Goal: Task Accomplishment & Management: Use online tool/utility

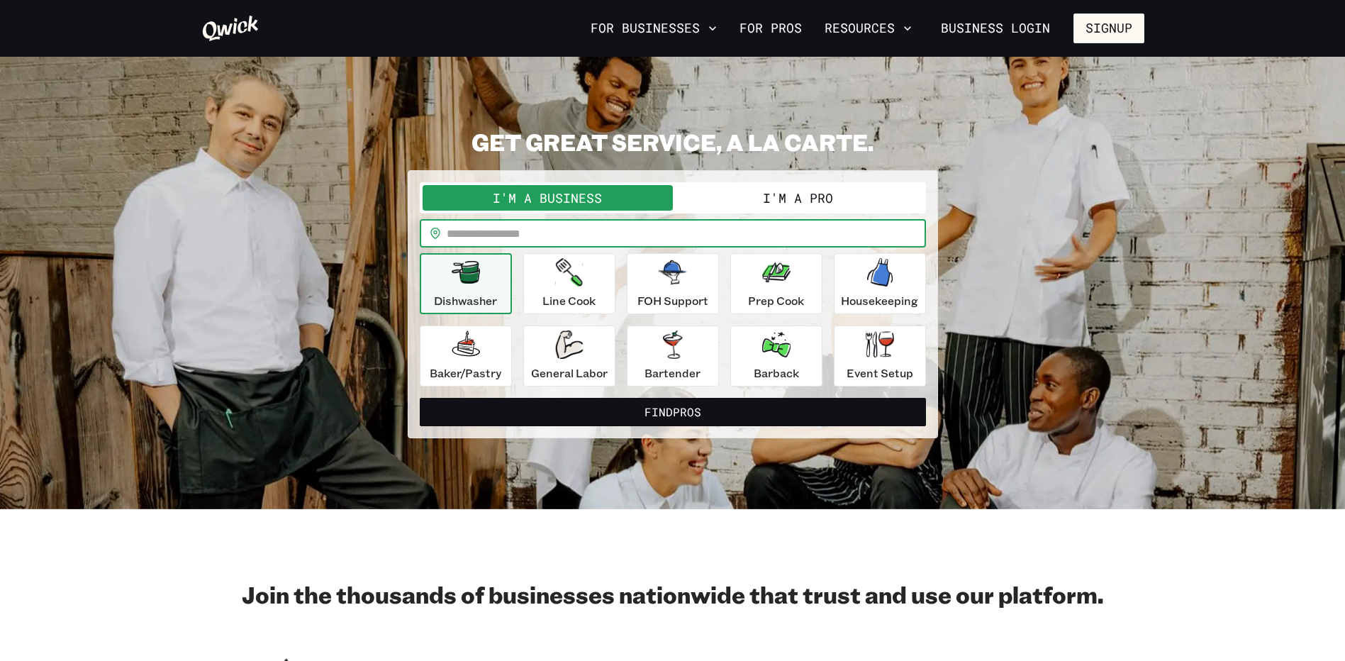
click at [536, 230] on input "text" at bounding box center [686, 233] width 479 height 28
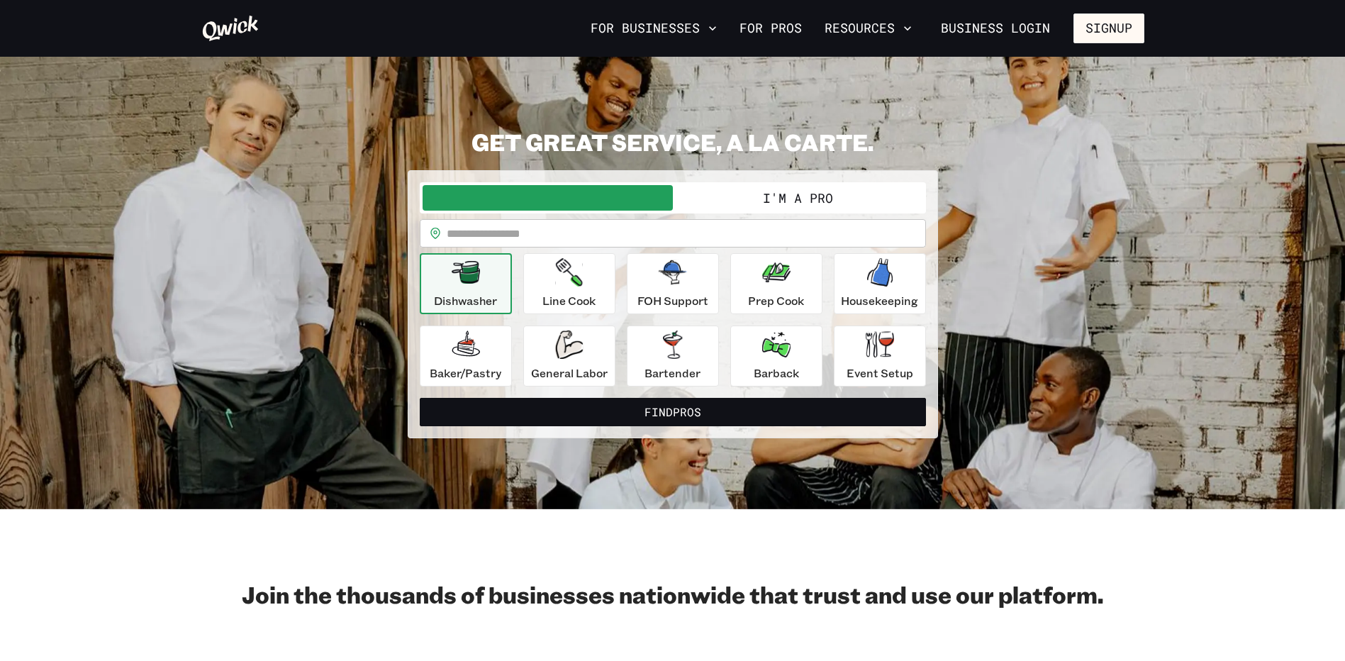
click at [542, 230] on input "text" at bounding box center [686, 233] width 479 height 28
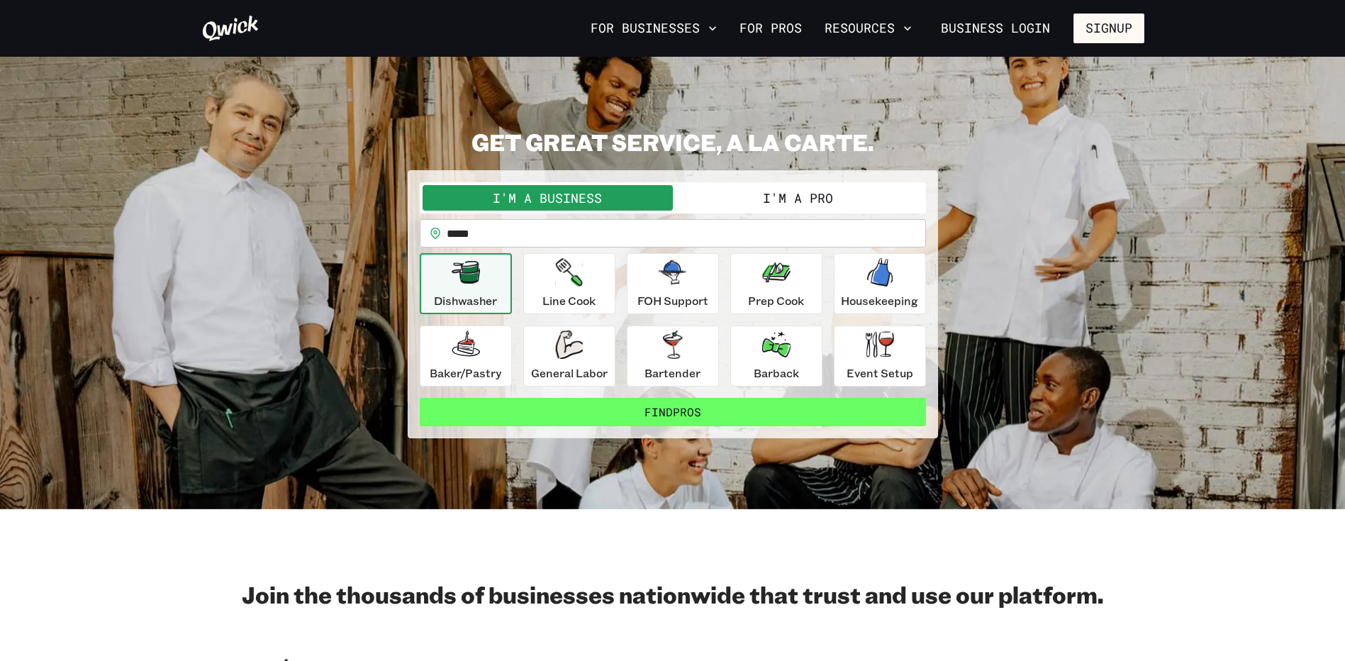
type input "*****"
click at [772, 412] on button "Find Pros" at bounding box center [673, 412] width 506 height 28
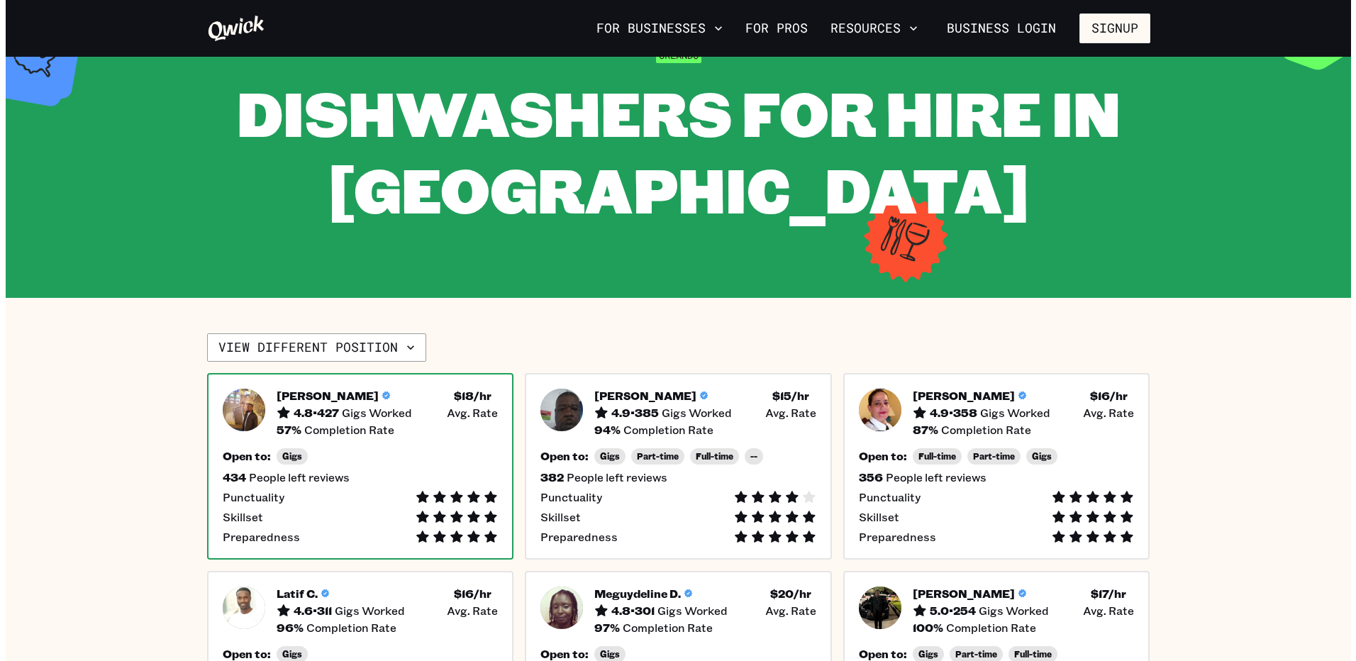
scroll to position [284, 0]
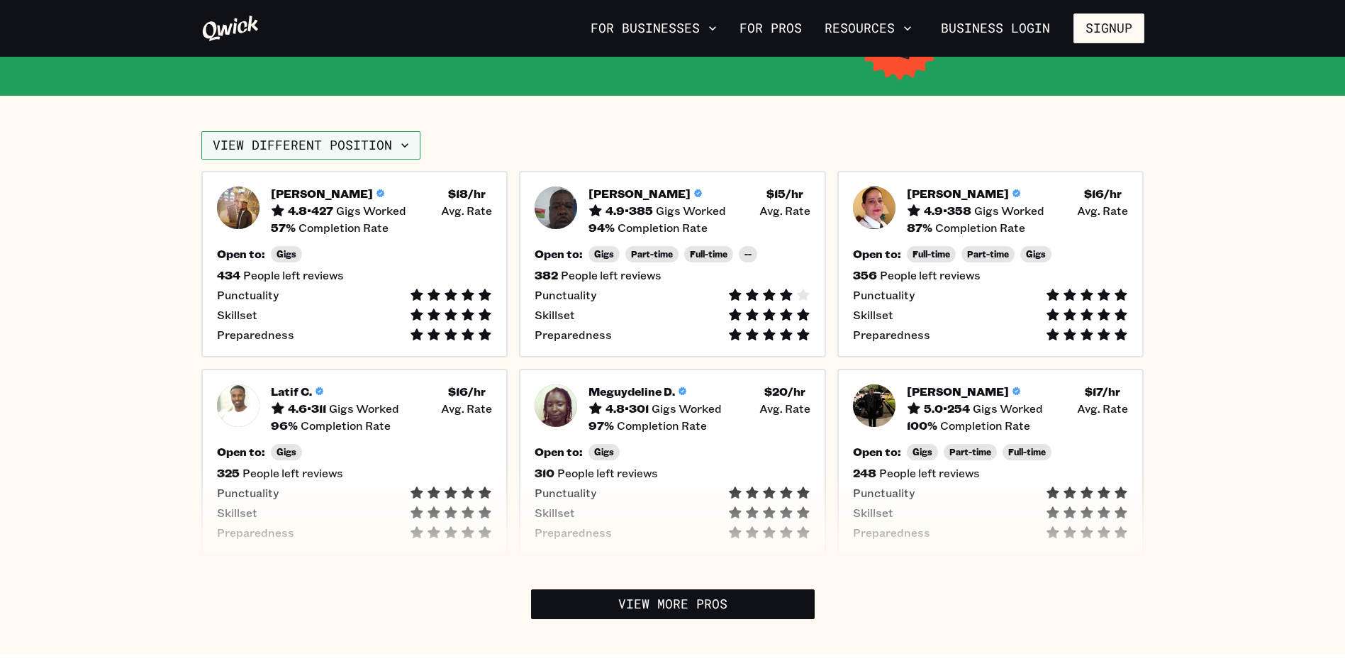
click at [294, 147] on button "View different position" at bounding box center [310, 145] width 219 height 28
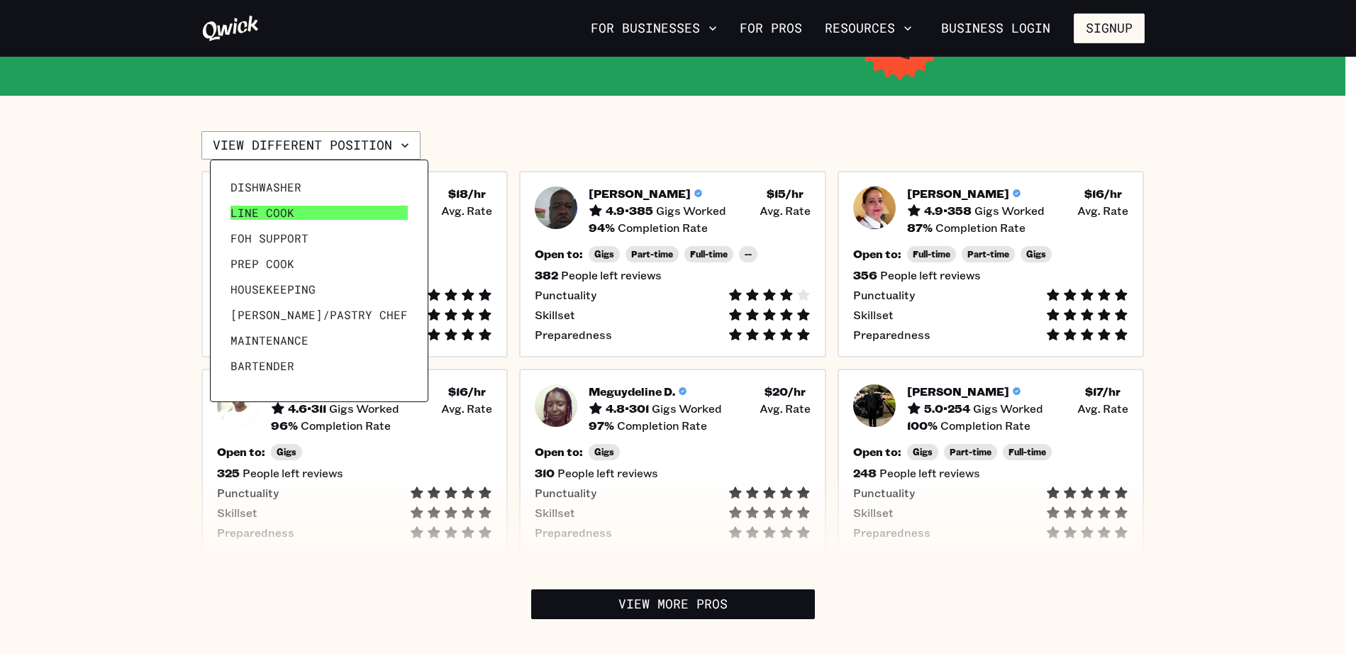
click at [286, 208] on span "Line Cook" at bounding box center [262, 213] width 64 height 14
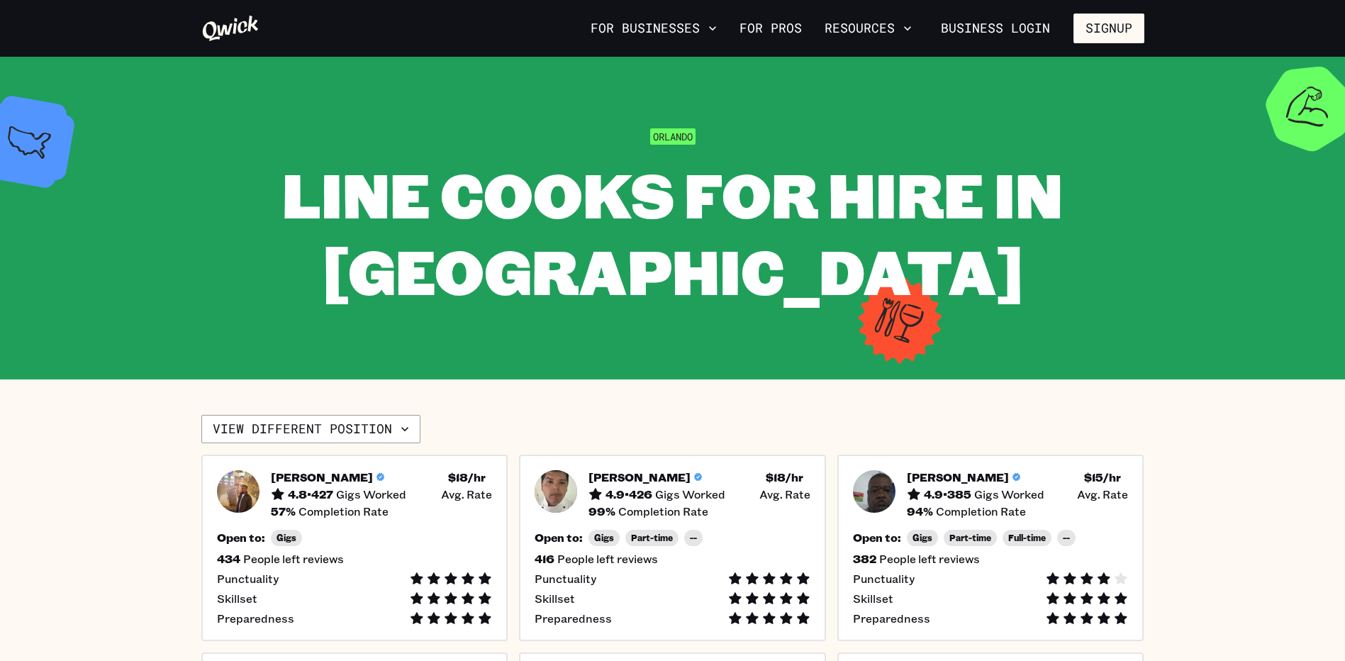
scroll to position [284, 0]
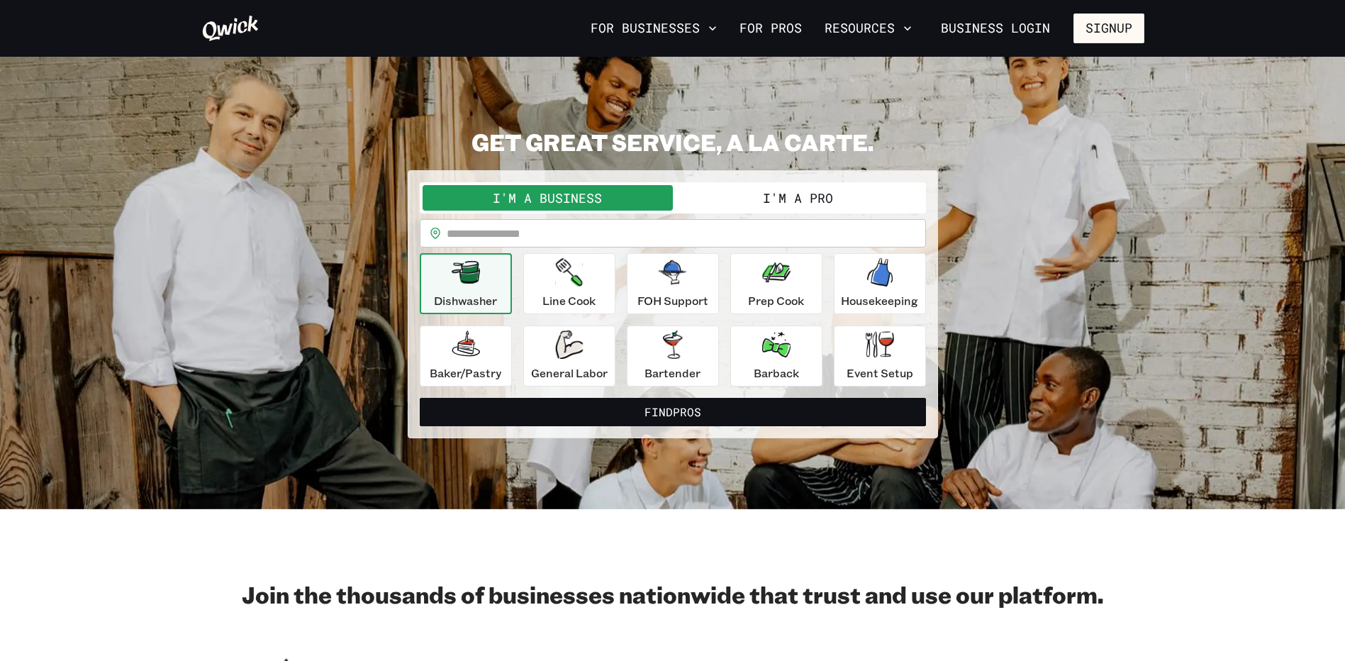
click at [747, 189] on button "I'm a Pro" at bounding box center [798, 198] width 250 height 26
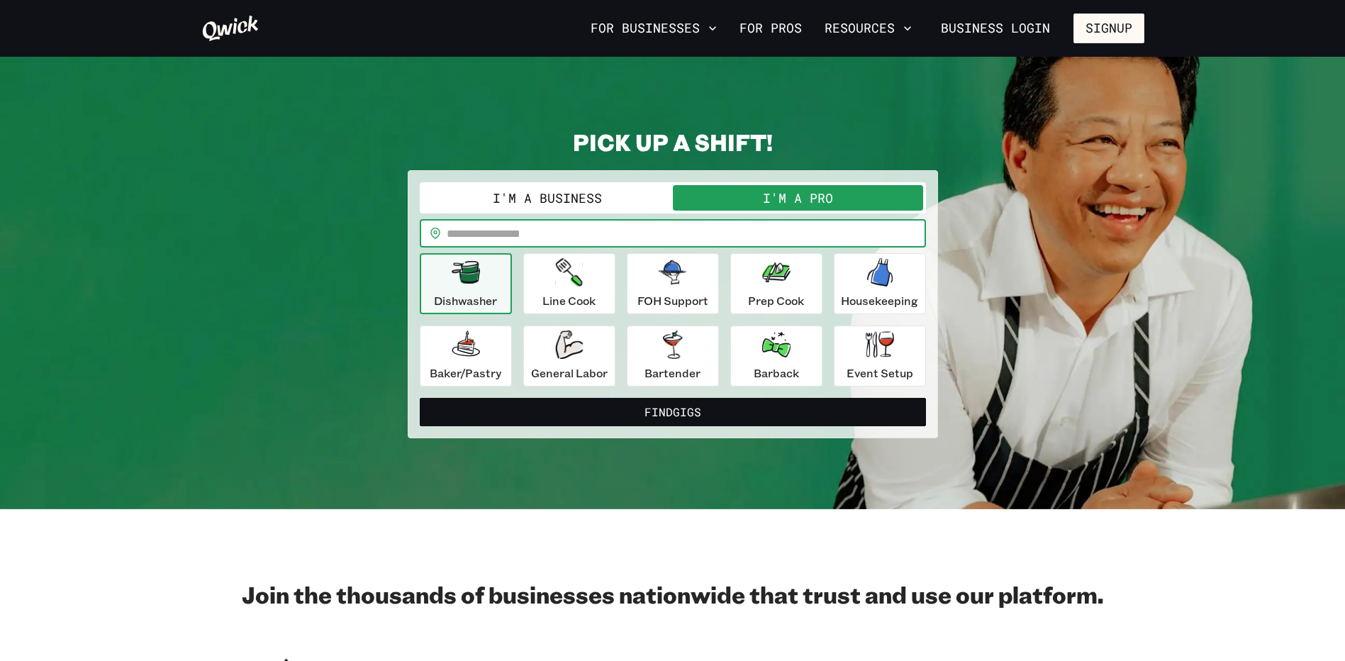
click at [591, 238] on input "text" at bounding box center [686, 233] width 479 height 28
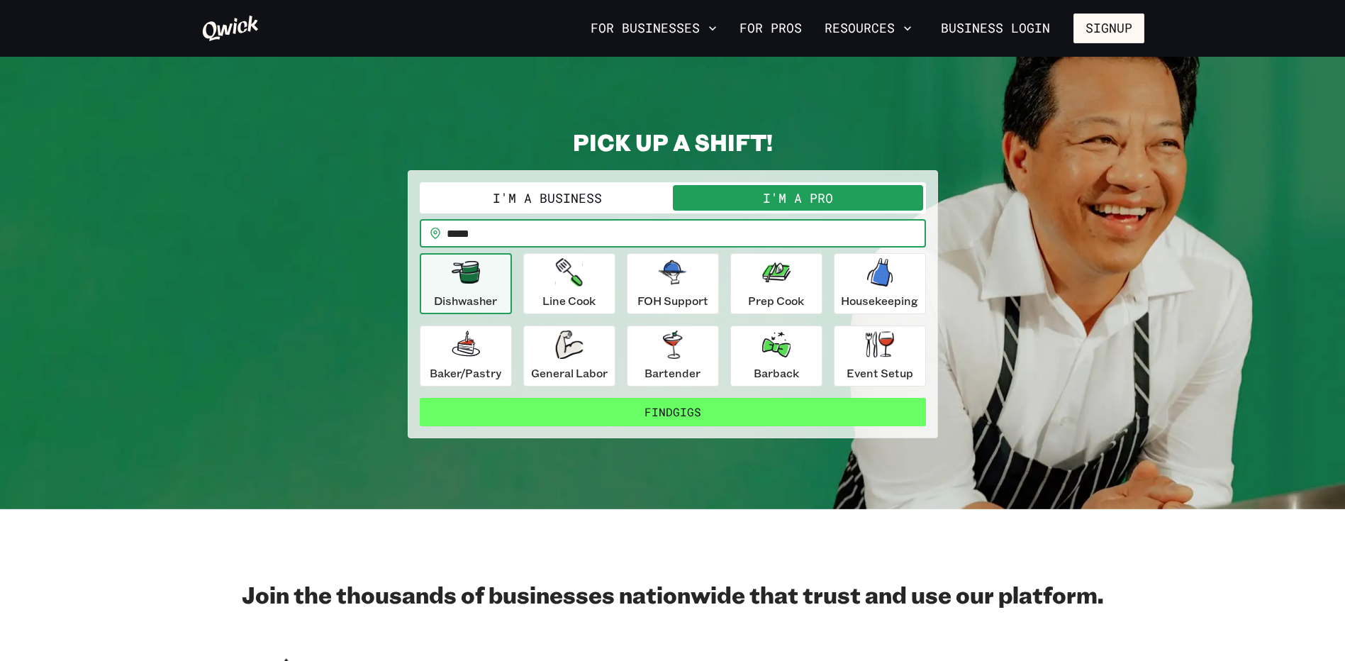
type input "*****"
click at [566, 406] on button "Find Gigs" at bounding box center [673, 412] width 506 height 28
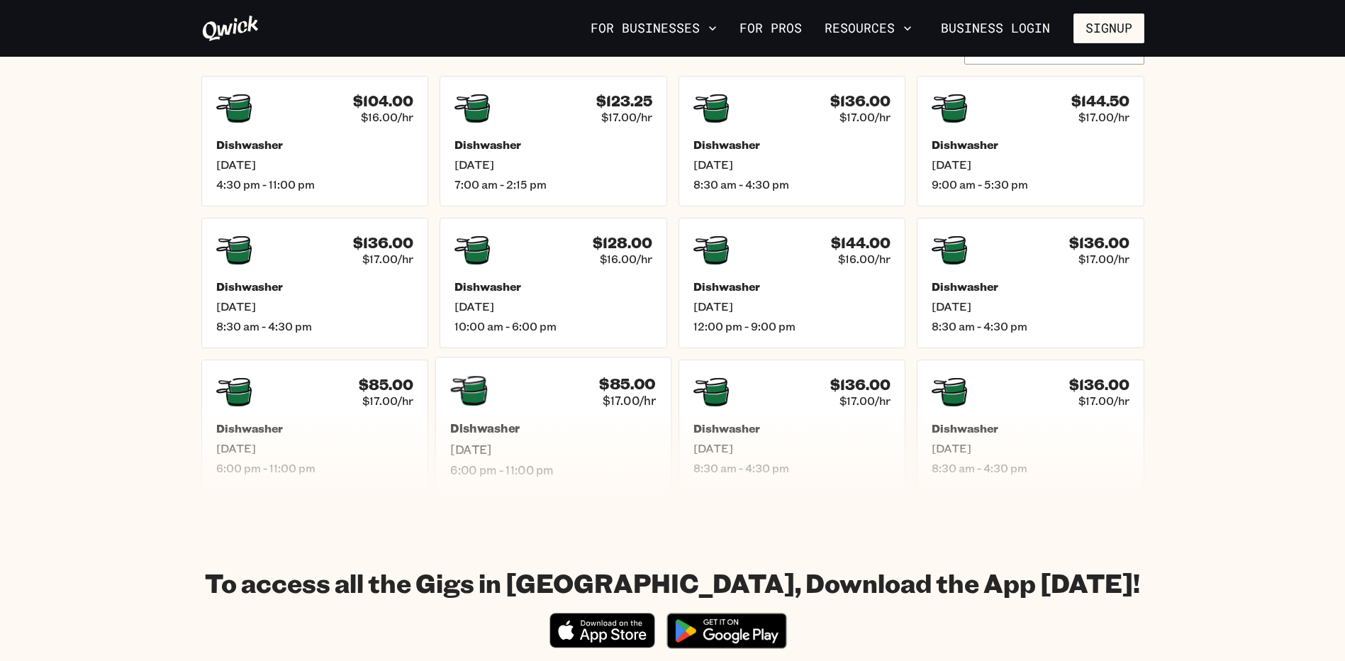
scroll to position [425, 0]
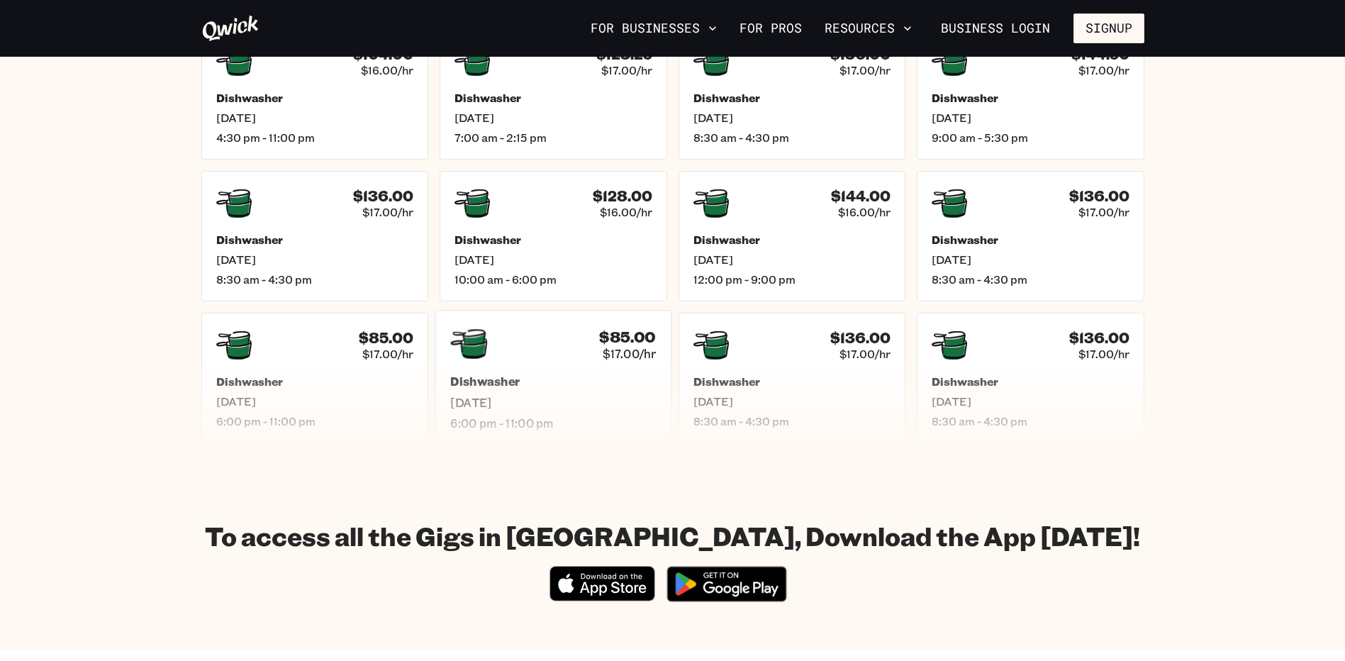
click at [650, 408] on span "[DATE]" at bounding box center [553, 402] width 206 height 15
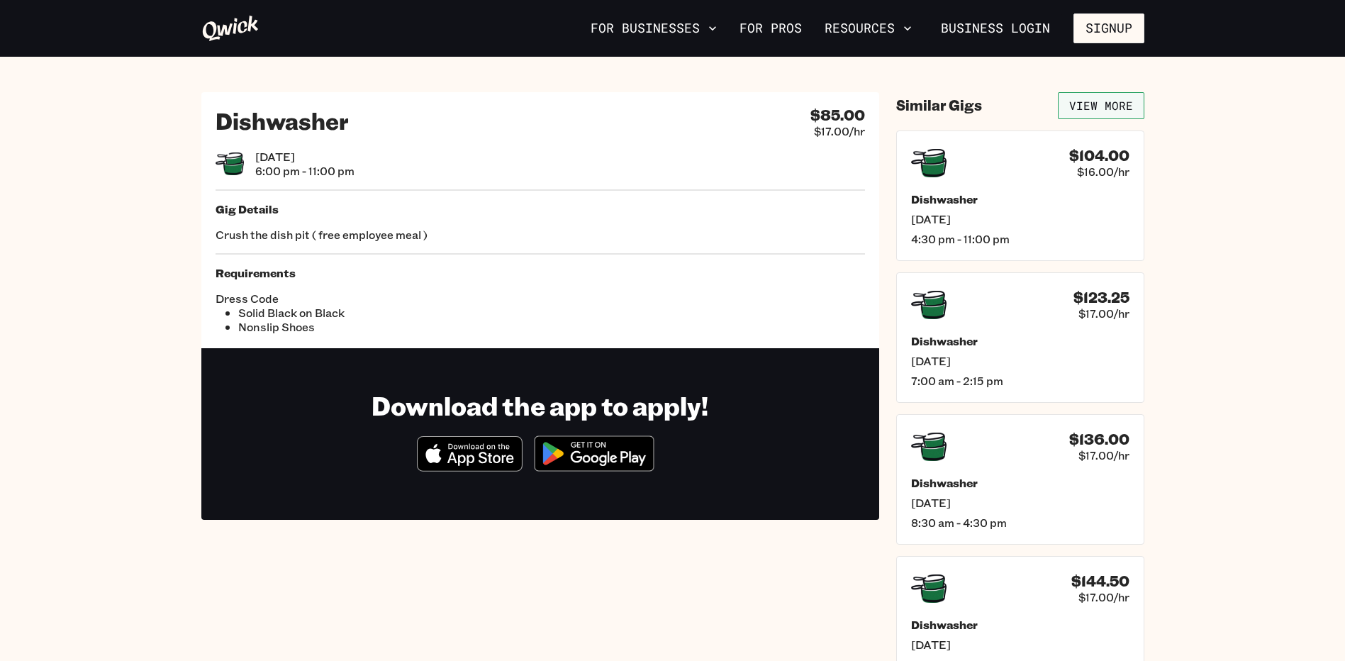
click at [1091, 104] on link "View More" at bounding box center [1101, 105] width 87 height 27
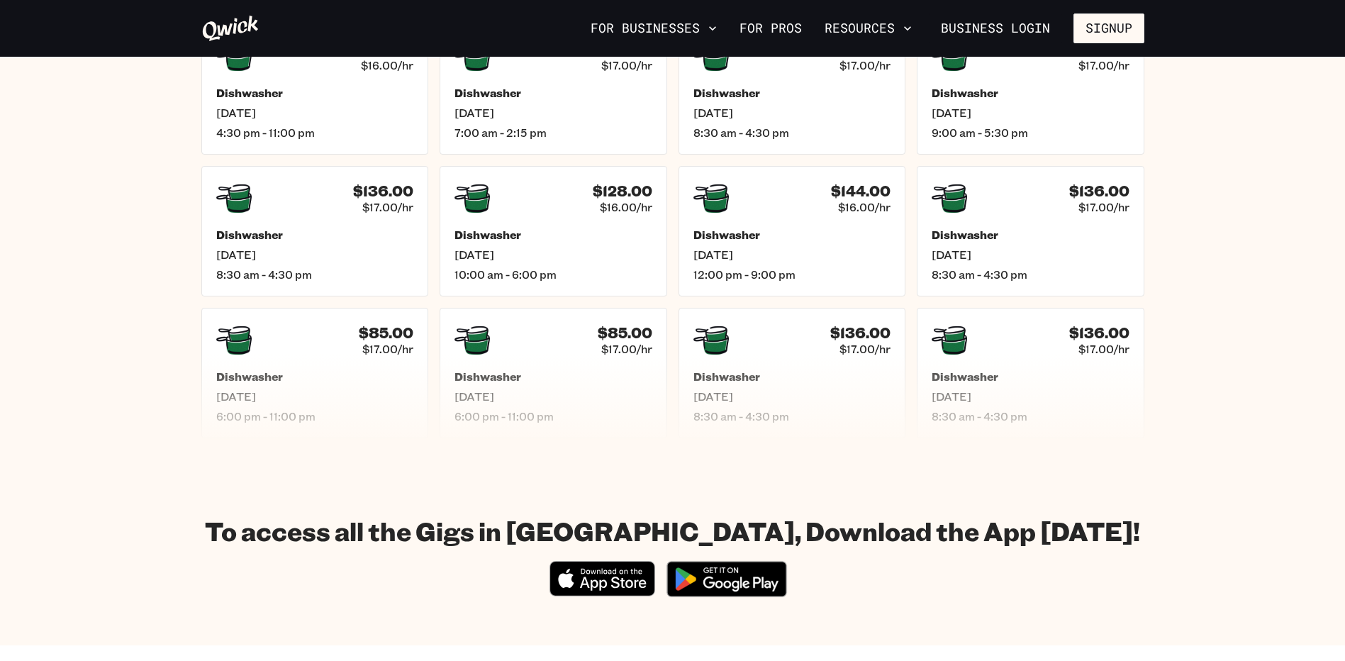
scroll to position [284, 0]
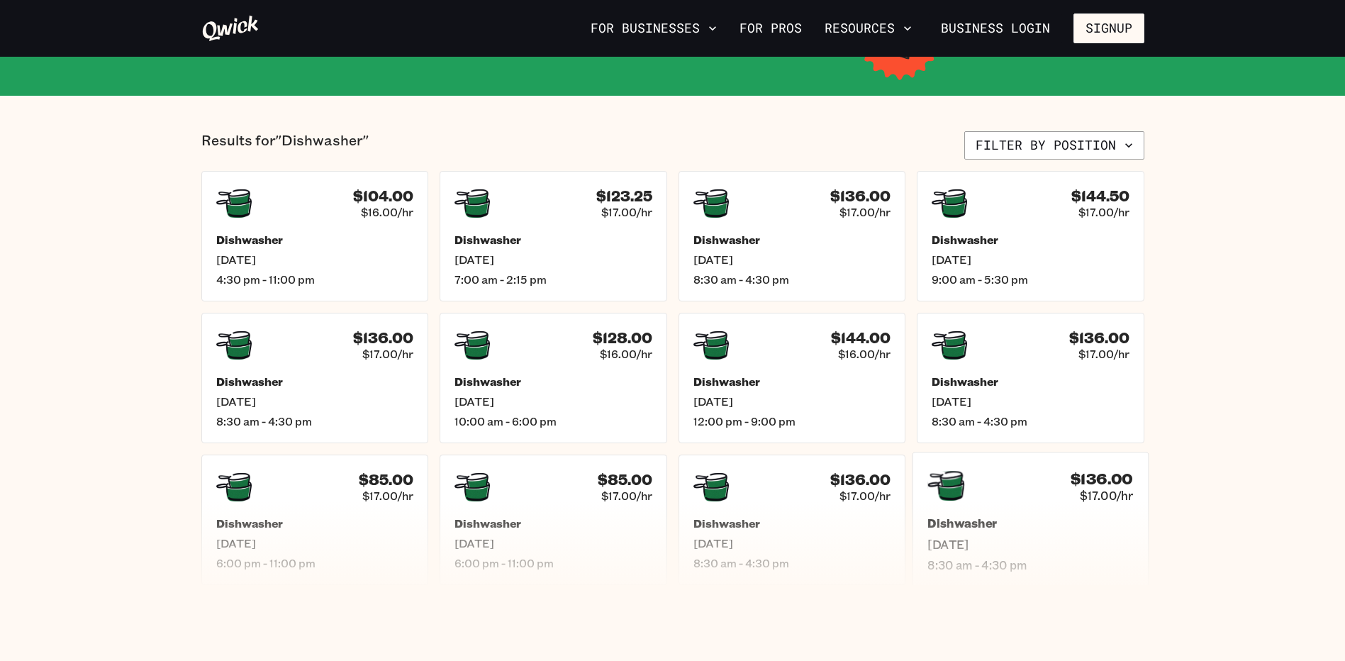
click at [1025, 490] on div "$136.00 $17.00/hr" at bounding box center [1030, 485] width 206 height 37
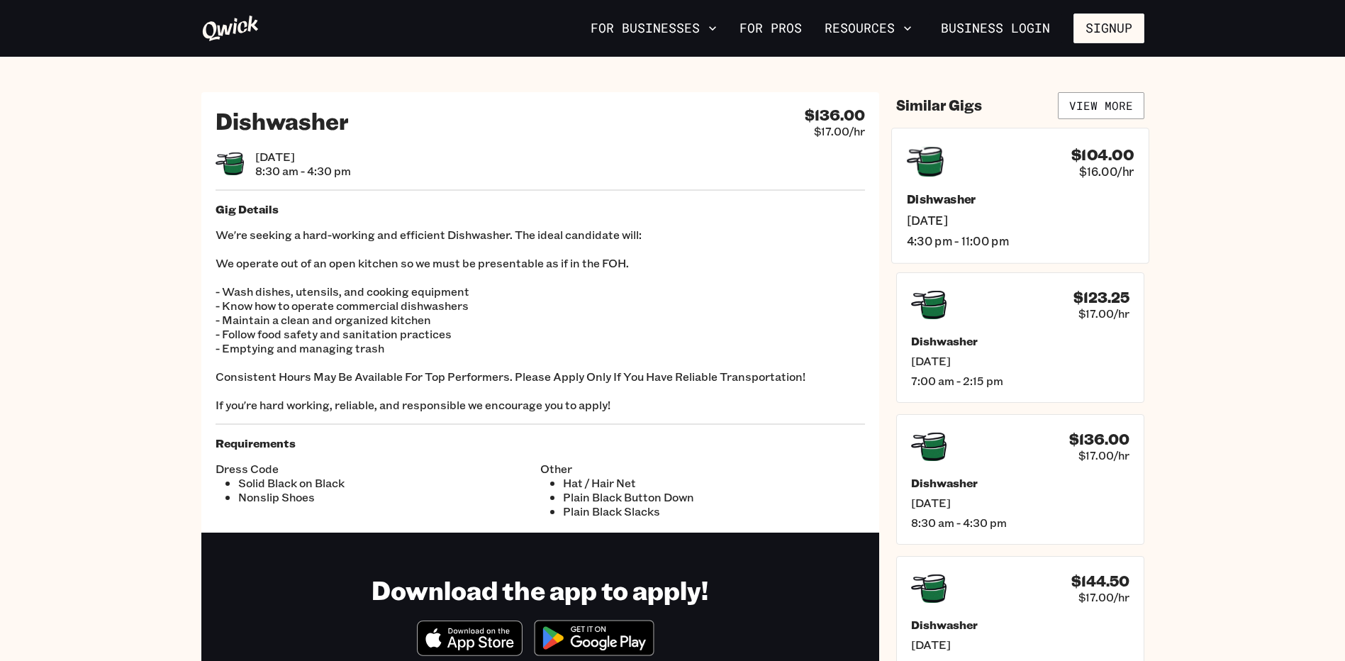
click at [1020, 217] on span "[DATE]" at bounding box center [1019, 219] width 227 height 15
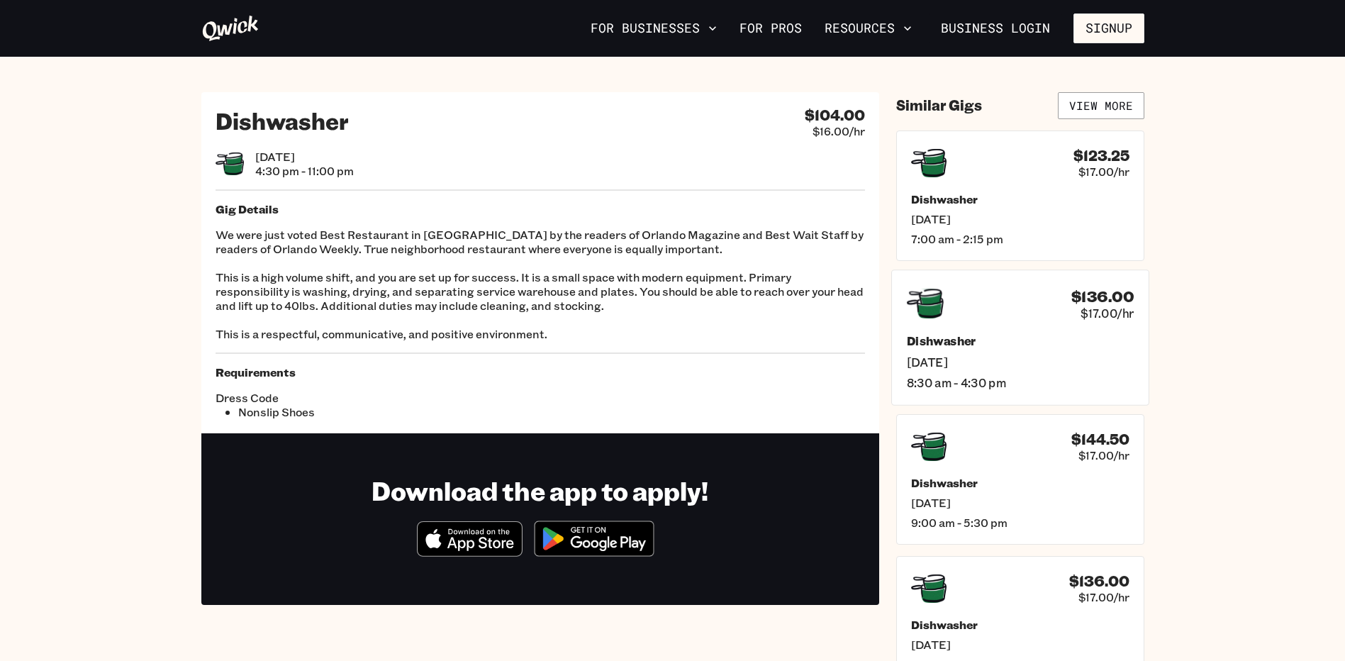
click at [1047, 314] on div "$136.00 $17.00/hr" at bounding box center [1019, 303] width 227 height 37
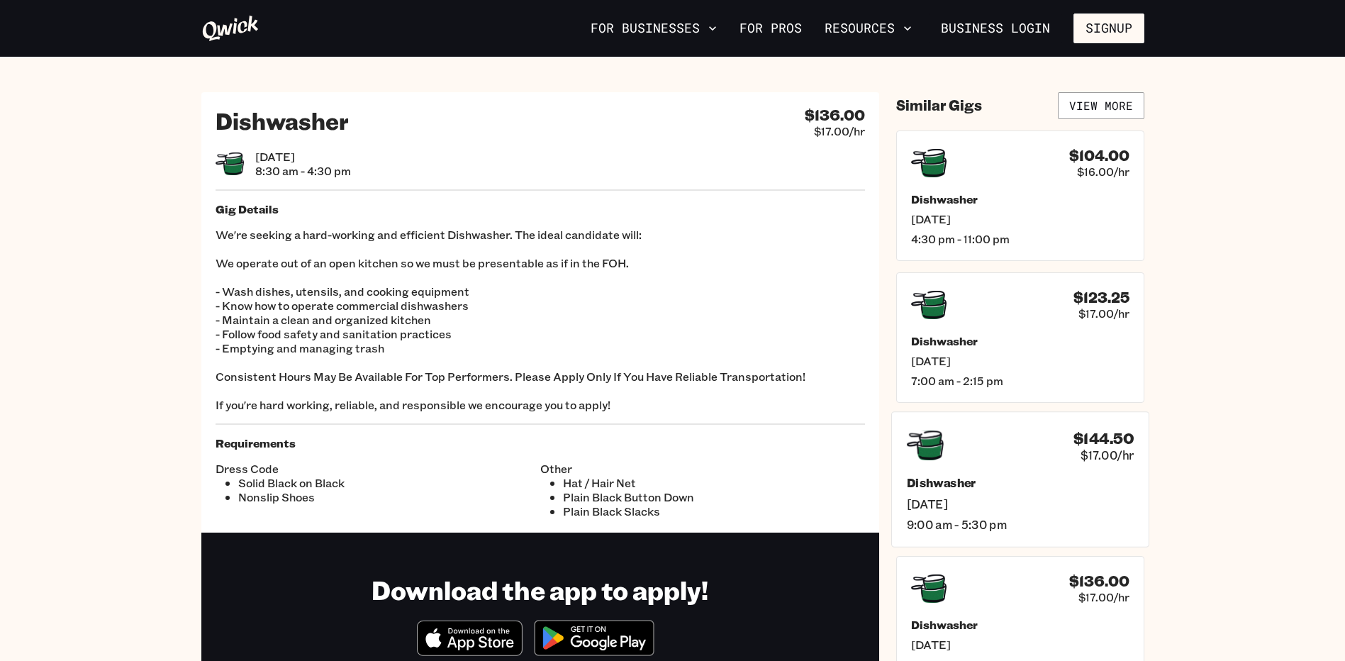
click at [1002, 490] on h5 "Dishwasher" at bounding box center [1019, 482] width 227 height 15
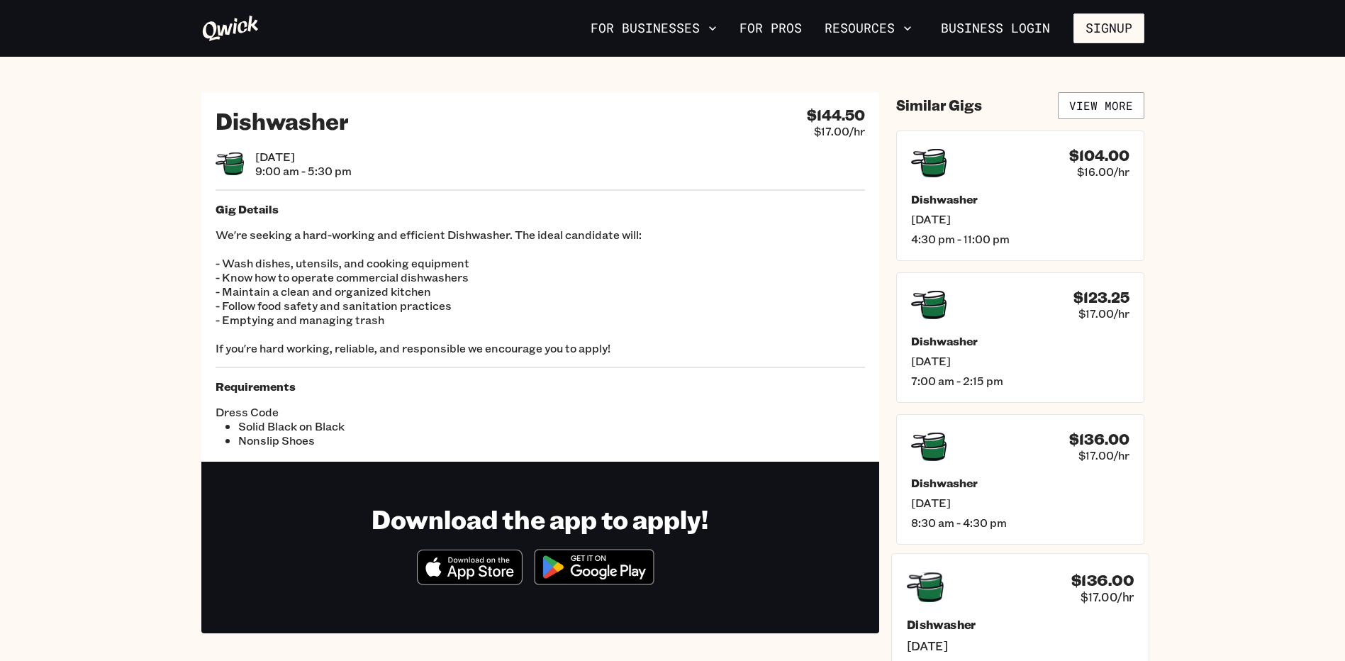
click at [1005, 569] on div "$136.00 $17.00/hr" at bounding box center [1019, 587] width 227 height 37
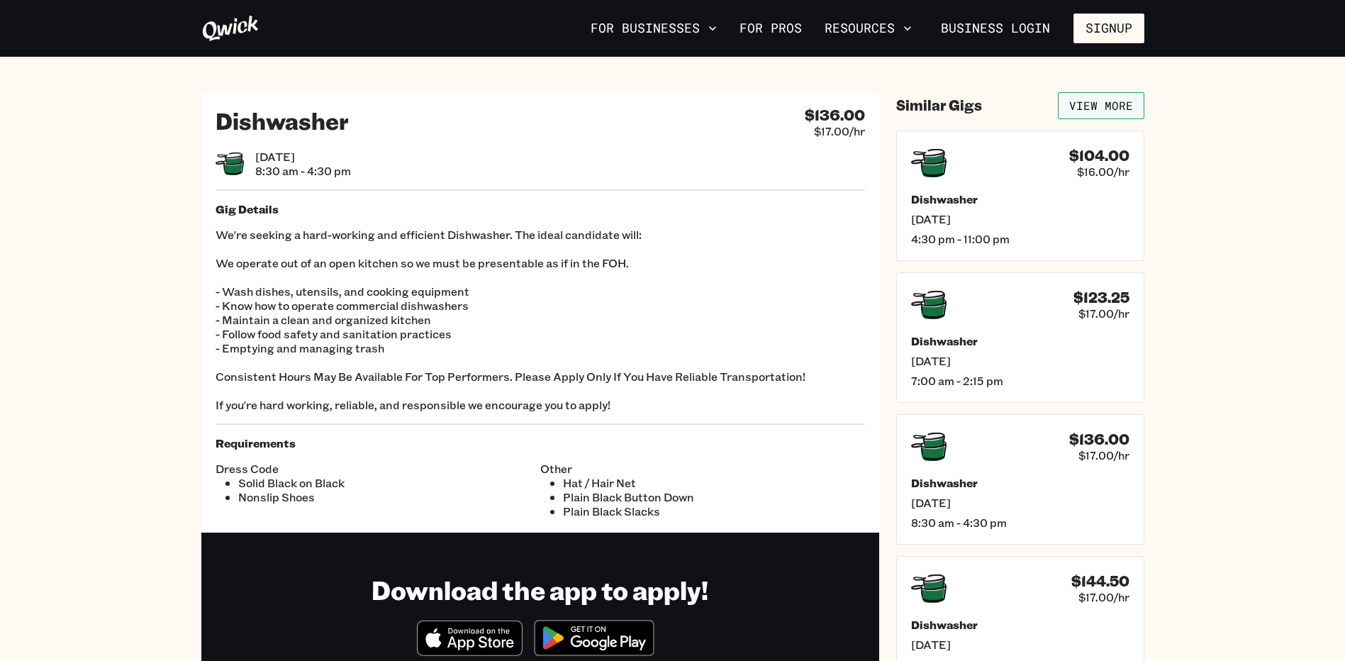
click at [1094, 110] on link "View More" at bounding box center [1101, 105] width 87 height 27
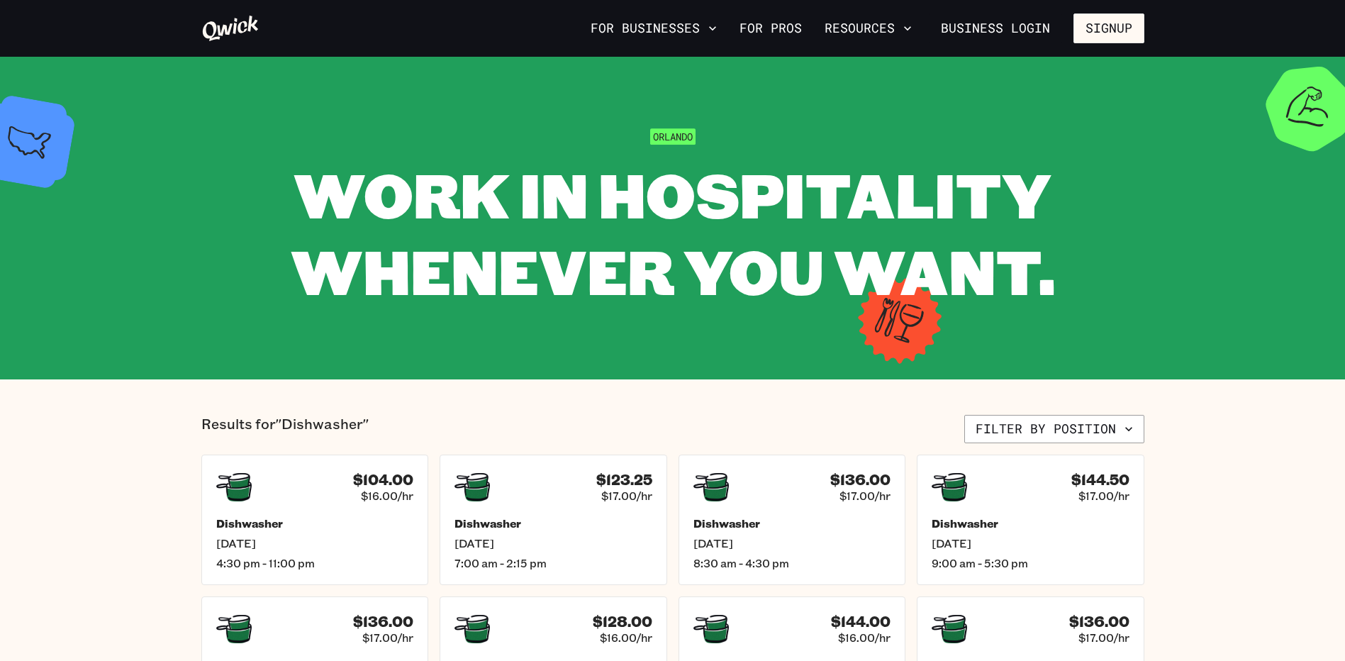
scroll to position [284, 0]
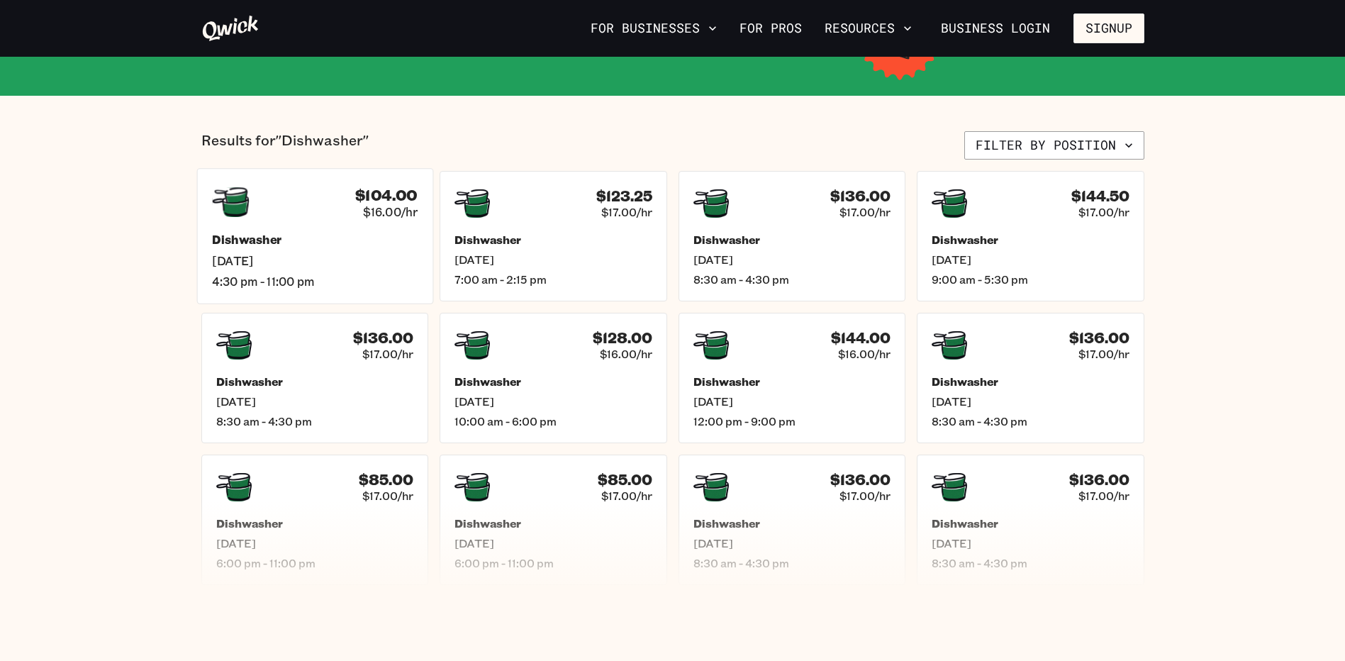
click at [324, 245] on h5 "Dishwasher" at bounding box center [315, 240] width 206 height 15
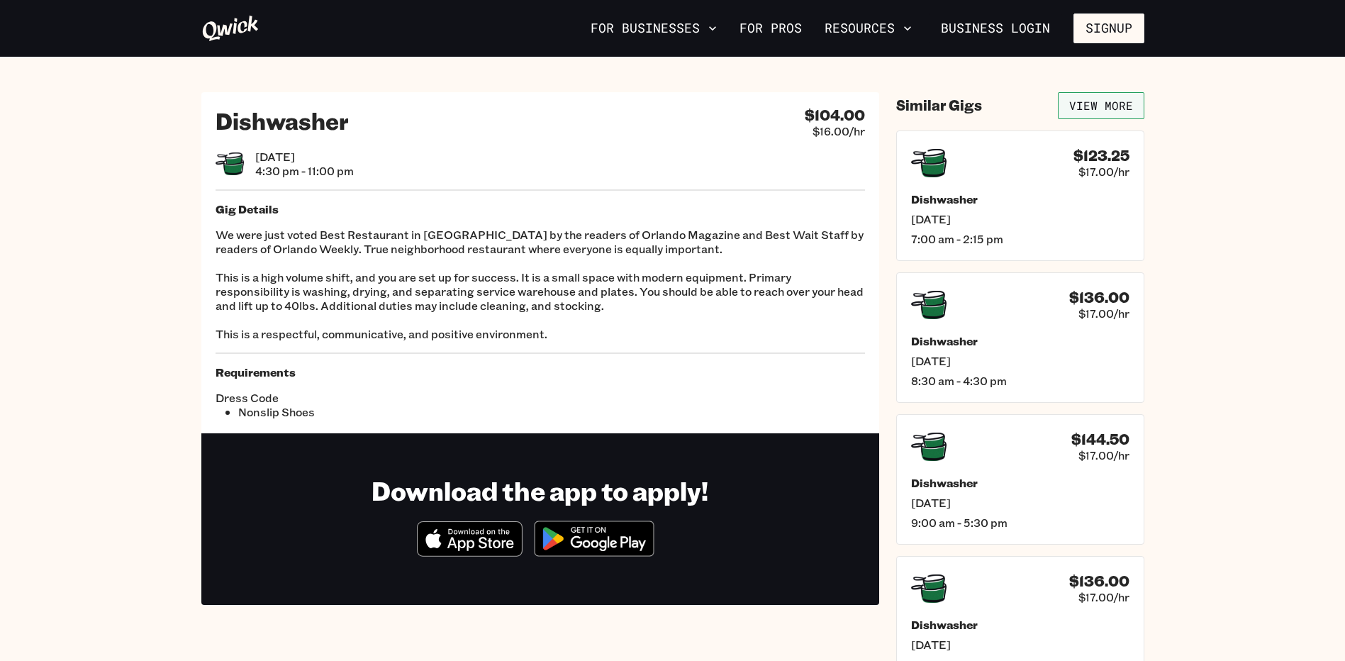
click at [1104, 99] on link "View More" at bounding box center [1101, 105] width 87 height 27
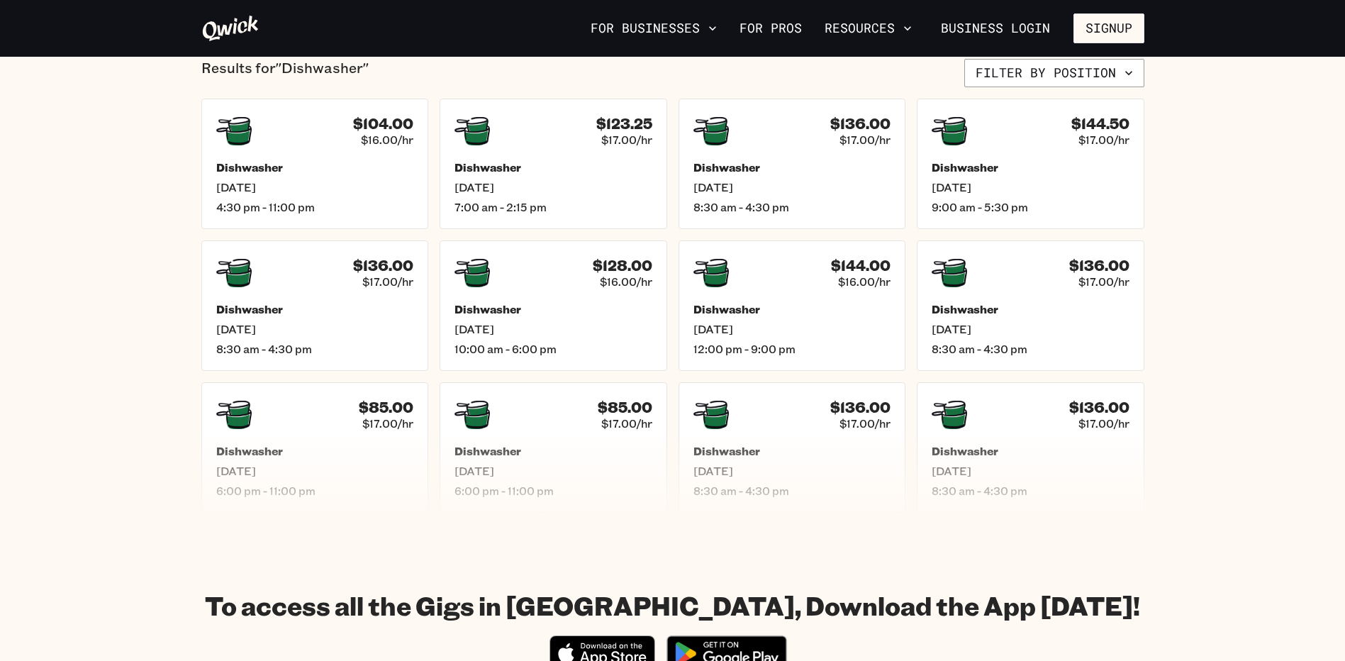
scroll to position [355, 0]
